Goal: Task Accomplishment & Management: Manage account settings

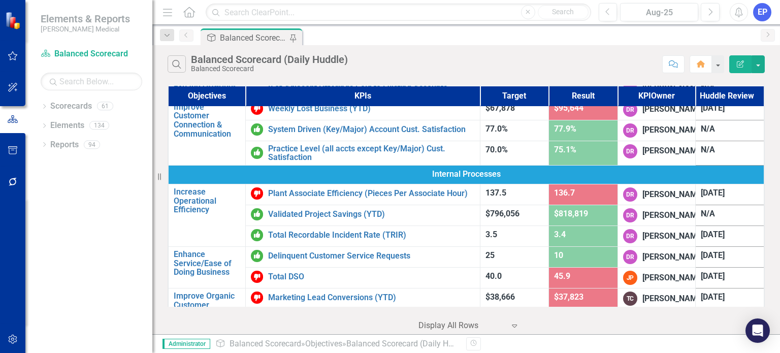
scroll to position [48, 0]
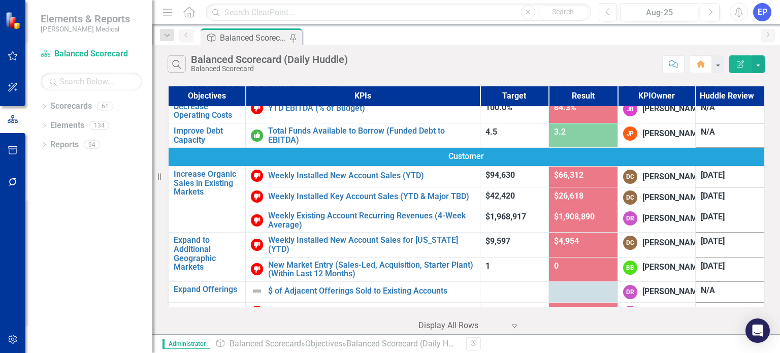
click at [477, 67] on div "Search Balanced Scorecard (Daily Huddle) Balanced Scorecard" at bounding box center [413, 63] width 490 height 17
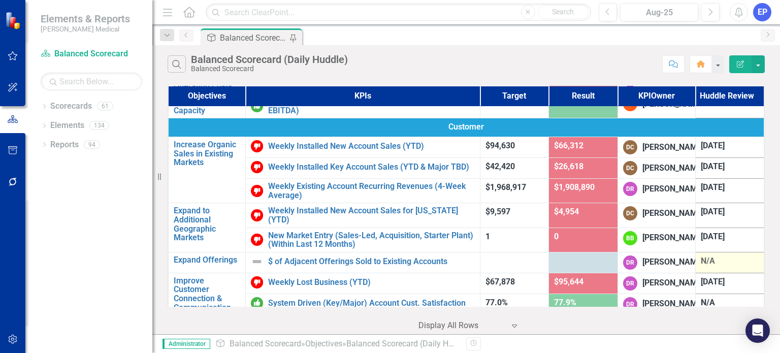
scroll to position [102, 0]
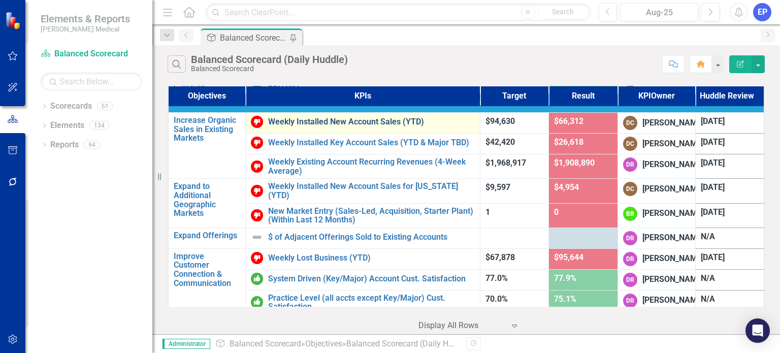
click at [398, 126] on link "Weekly Installed New Account Sales (YTD)" at bounding box center [371, 121] width 206 height 9
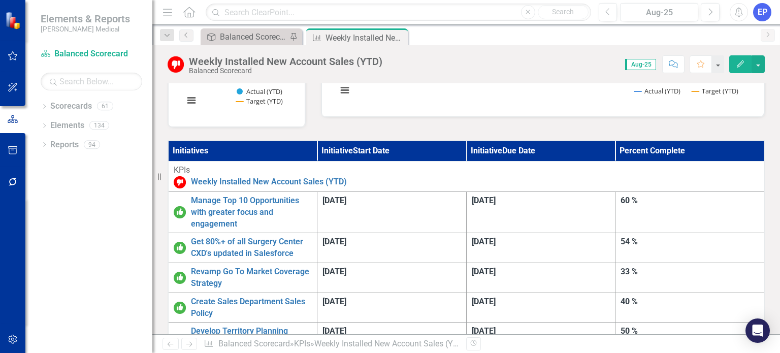
scroll to position [246, 0]
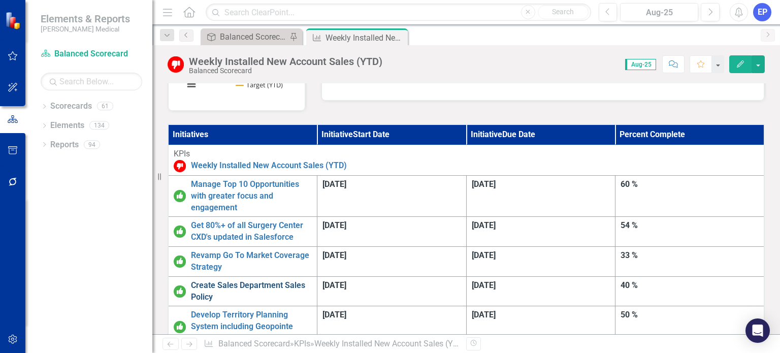
click at [291, 280] on link "Create Sales Department Sales Policy" at bounding box center [251, 291] width 121 height 23
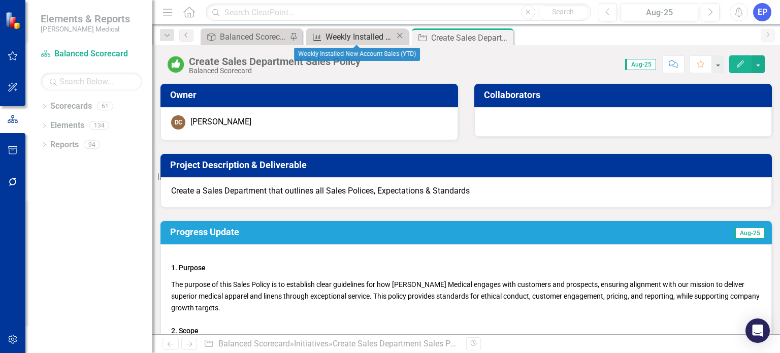
click at [358, 34] on div "Weekly Installed New Account Sales (YTD)" at bounding box center [361, 36] width 70 height 13
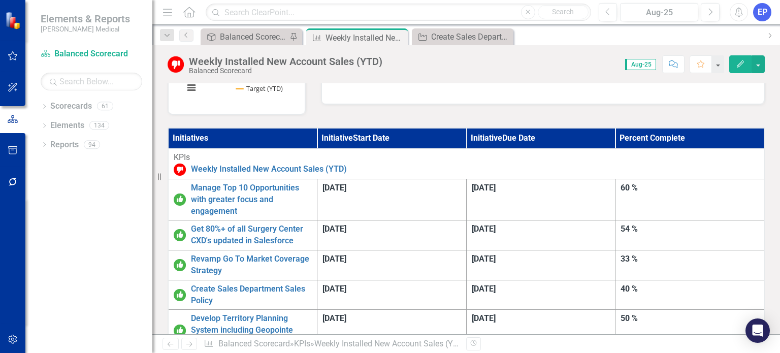
scroll to position [253, 0]
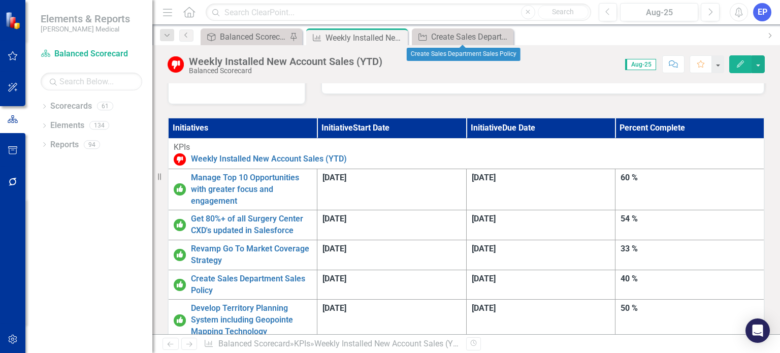
drag, startPoint x: 504, startPoint y: 36, endPoint x: 487, endPoint y: 57, distance: 26.7
click at [0, 0] on icon at bounding box center [0, 0] width 0 height 0
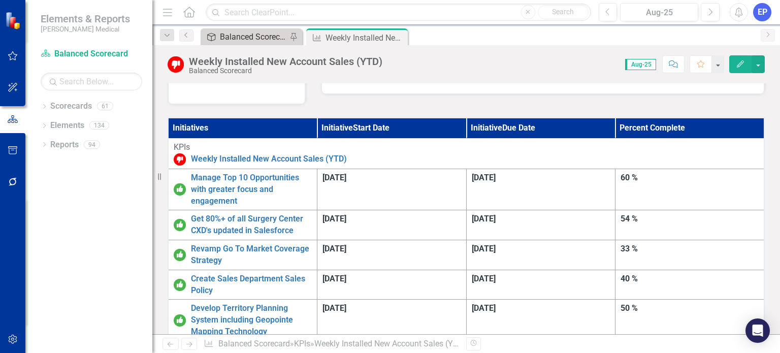
click at [266, 33] on div "Balanced Scorecard (Daily Huddle)" at bounding box center [253, 36] width 67 height 13
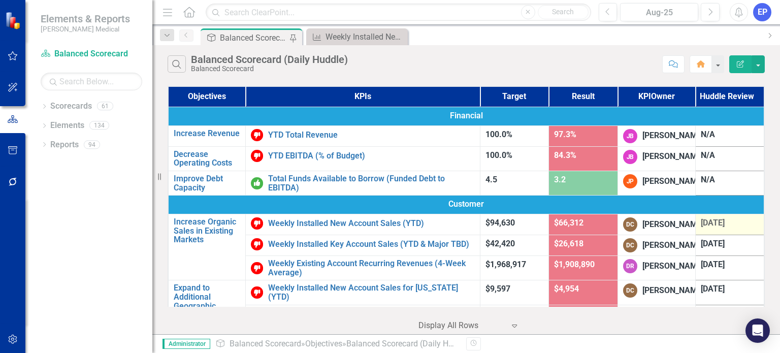
click at [708, 228] on span "[DATE]" at bounding box center [713, 223] width 24 height 10
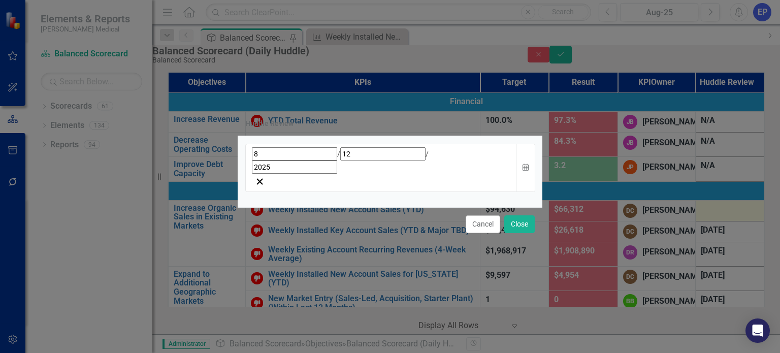
click at [368, 170] on div "[DATE]" at bounding box center [381, 160] width 259 height 26
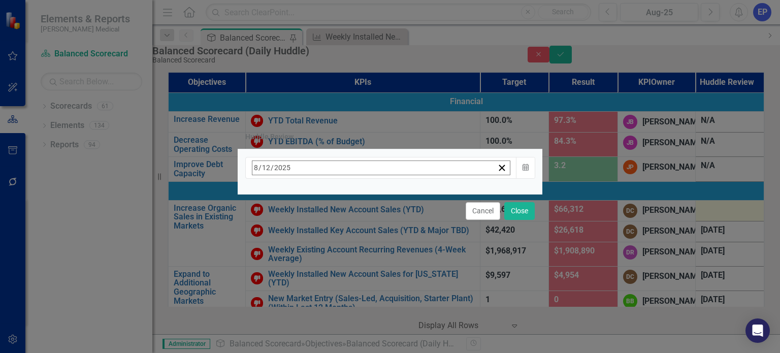
click at [401, 200] on button "›" at bounding box center [389, 190] width 22 height 22
click at [288, 302] on abbr "29" at bounding box center [284, 304] width 8 height 8
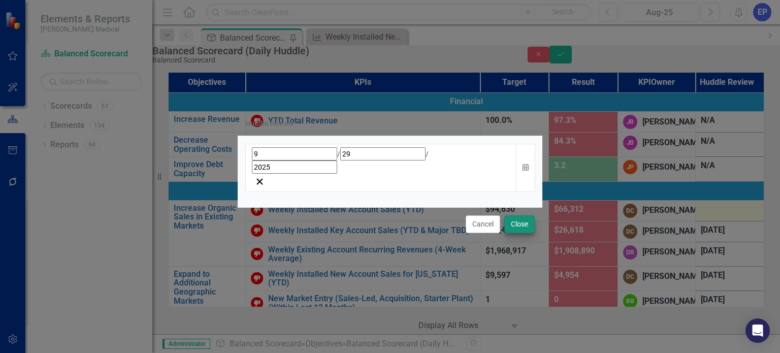
click at [517, 215] on button "Close" at bounding box center [519, 224] width 30 height 18
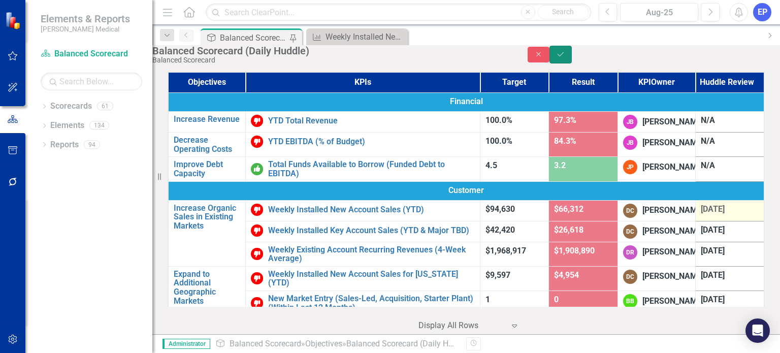
drag, startPoint x: 757, startPoint y: 62, endPoint x: 756, endPoint y: 75, distance: 12.3
click at [565, 58] on icon "Save" at bounding box center [560, 54] width 9 height 7
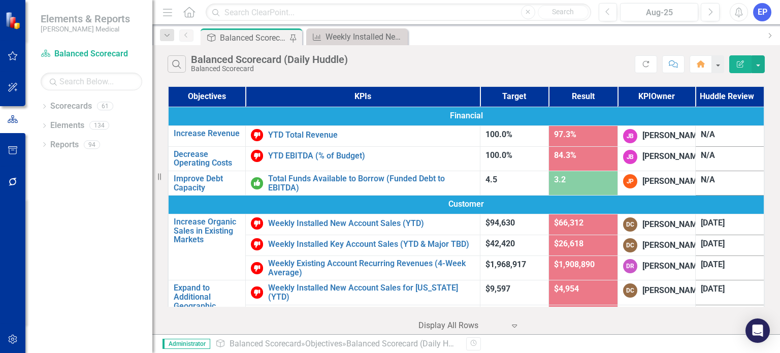
click at [93, 218] on div "Dropdown Scorecards 61 Dropdown Balanced Scorecard Revenue Growth Plan Dropdown…" at bounding box center [88, 225] width 127 height 255
click at [44, 107] on icon "Dropdown" at bounding box center [44, 108] width 7 height 6
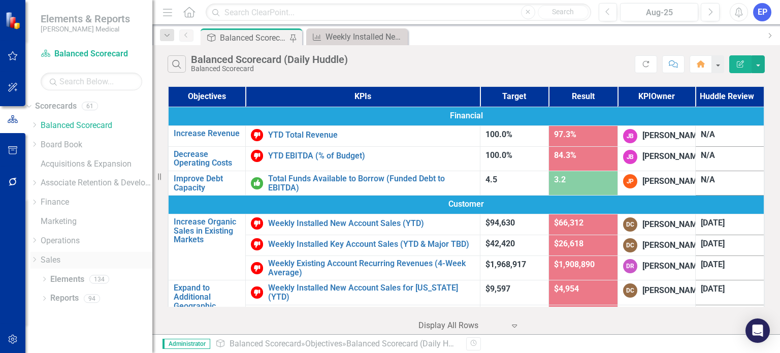
click at [36, 260] on icon at bounding box center [35, 259] width 3 height 5
click at [79, 276] on link "Key Accounts - Sales" at bounding box center [97, 277] width 112 height 12
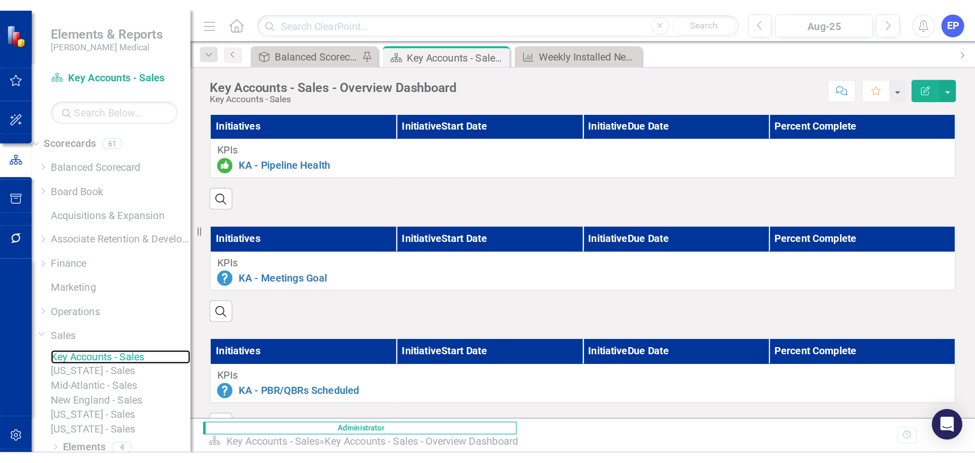
scroll to position [614, 0]
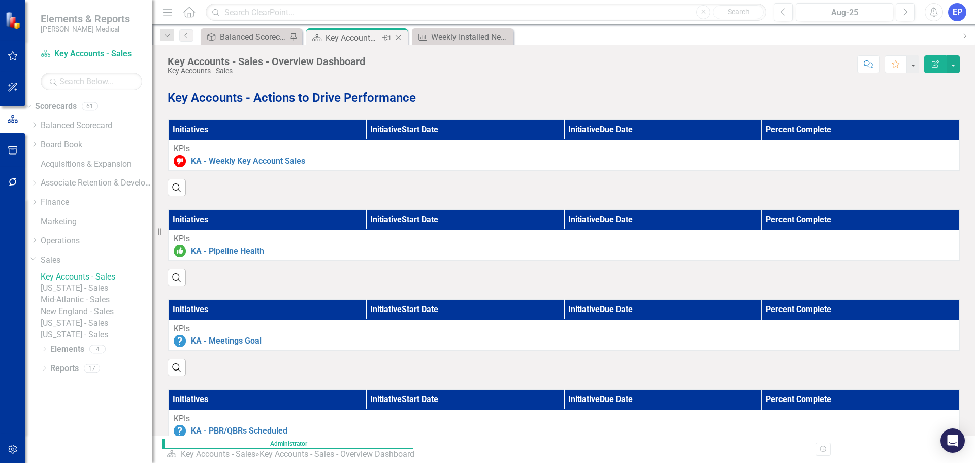
click at [399, 40] on icon "Close" at bounding box center [398, 38] width 10 height 8
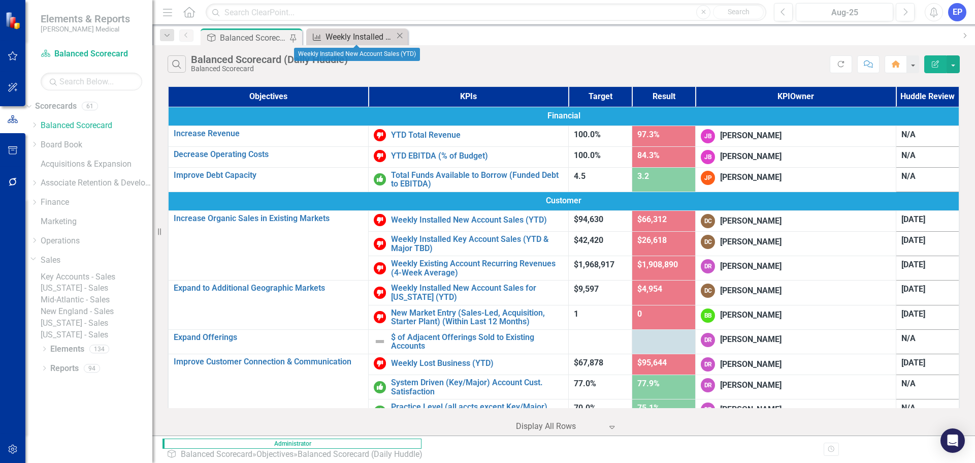
click at [353, 36] on div "Weekly Installed New Account Sales (YTD)" at bounding box center [361, 36] width 70 height 13
